Goal: Information Seeking & Learning: Learn about a topic

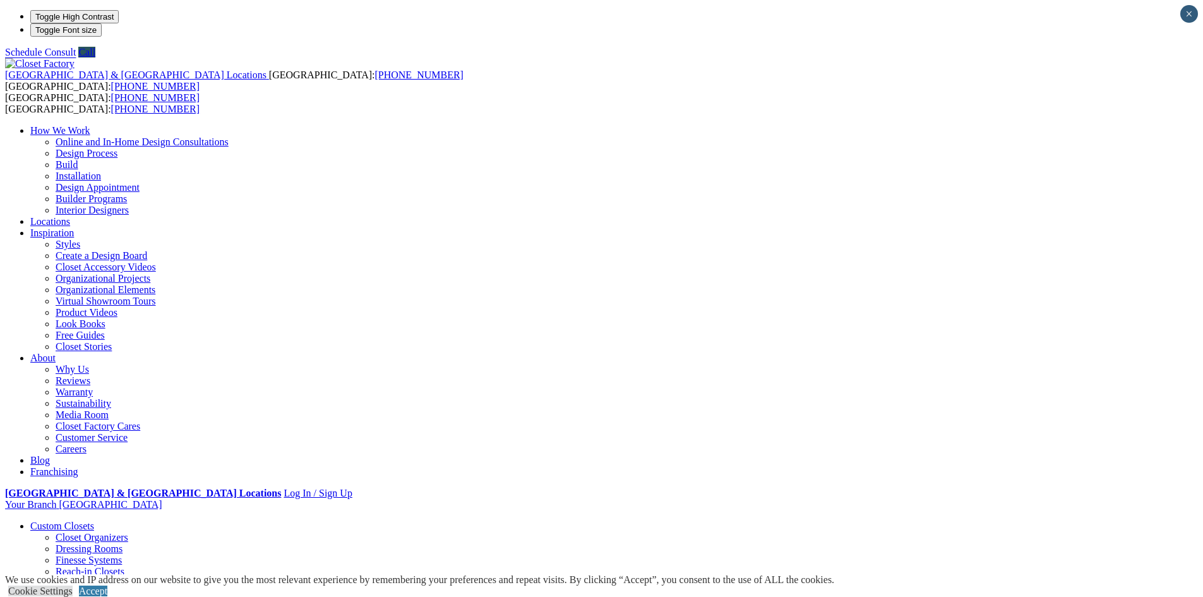
click at [107, 585] on link "Accept" at bounding box center [93, 590] width 28 height 11
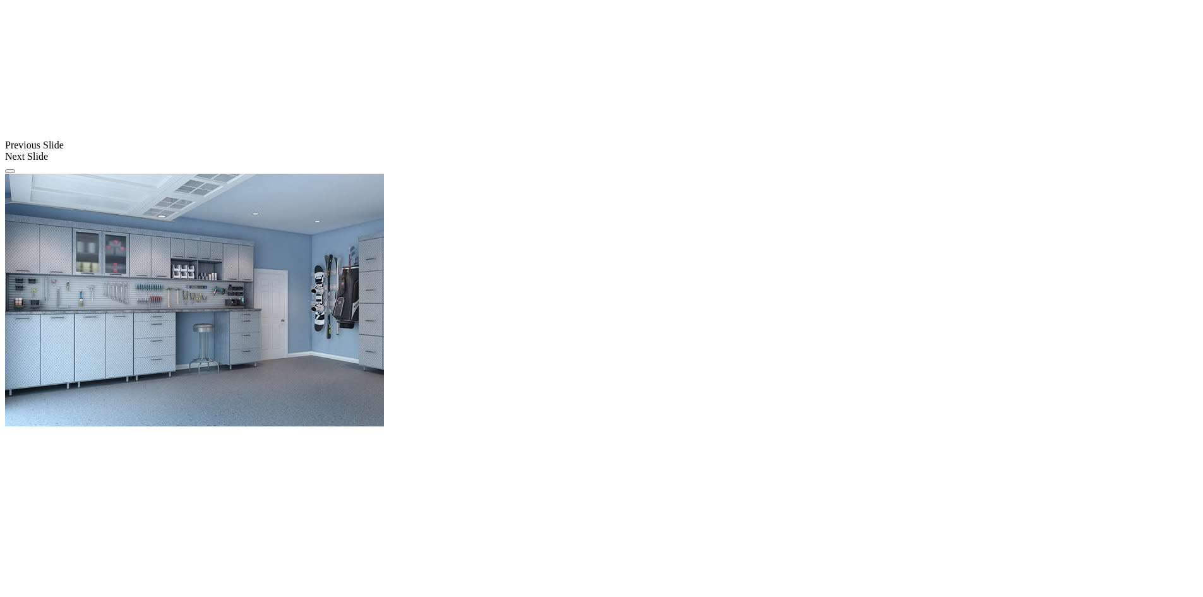
scroll to position [1109, 0]
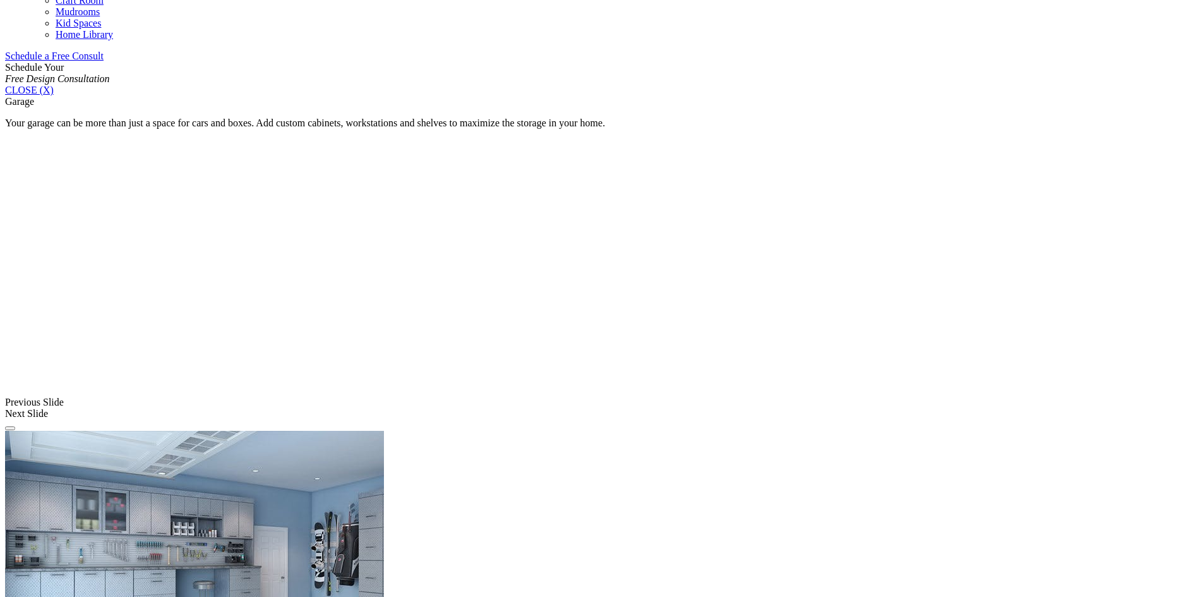
scroll to position [853, 0]
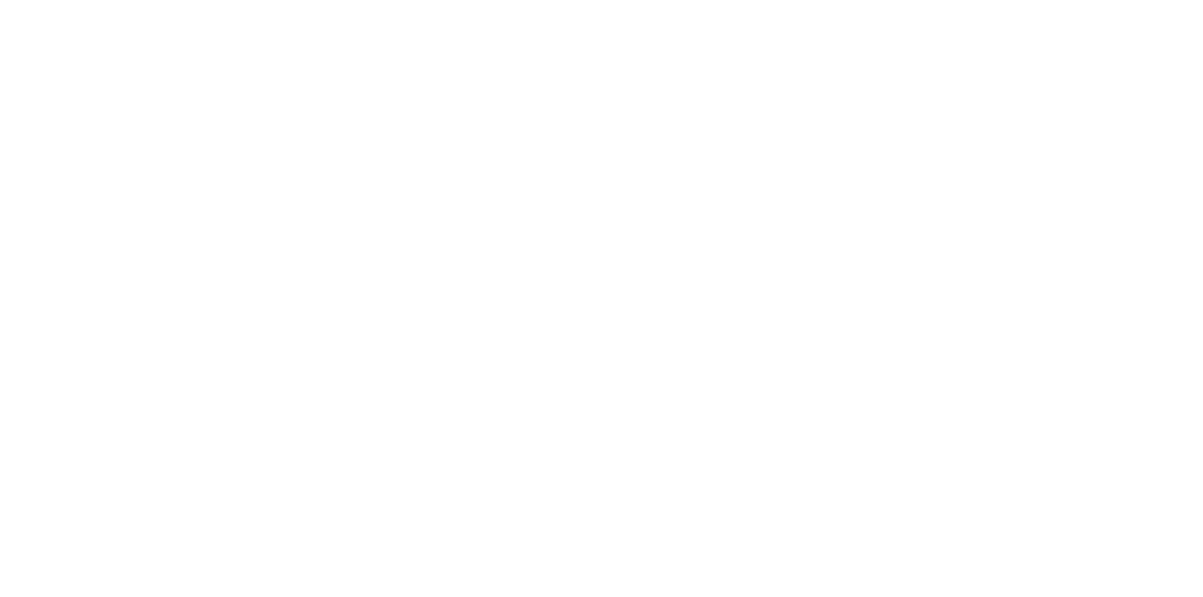
scroll to position [2765, 0]
